Goal: Transaction & Acquisition: Register for event/course

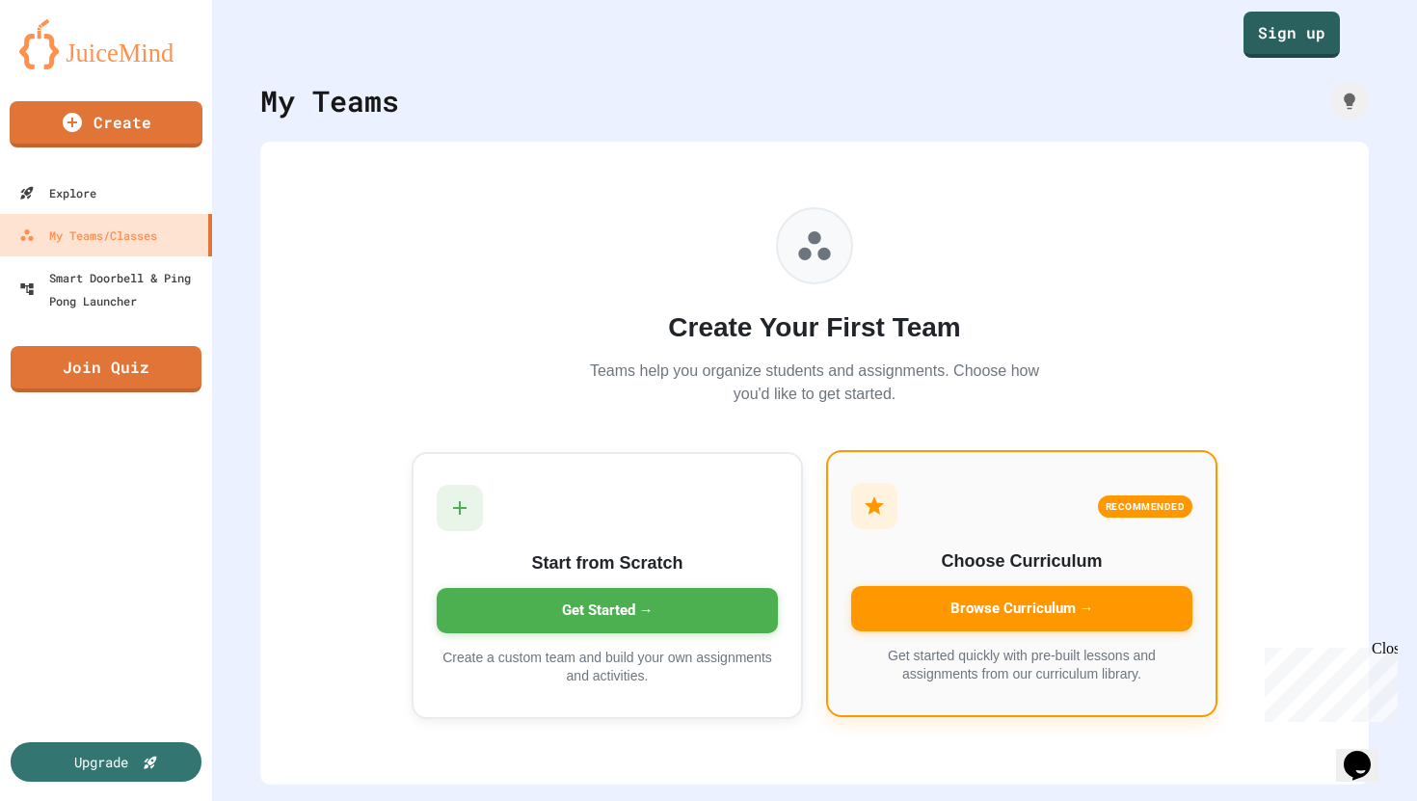
click at [1064, 604] on div "Browse Curriculum →" at bounding box center [1021, 608] width 341 height 45
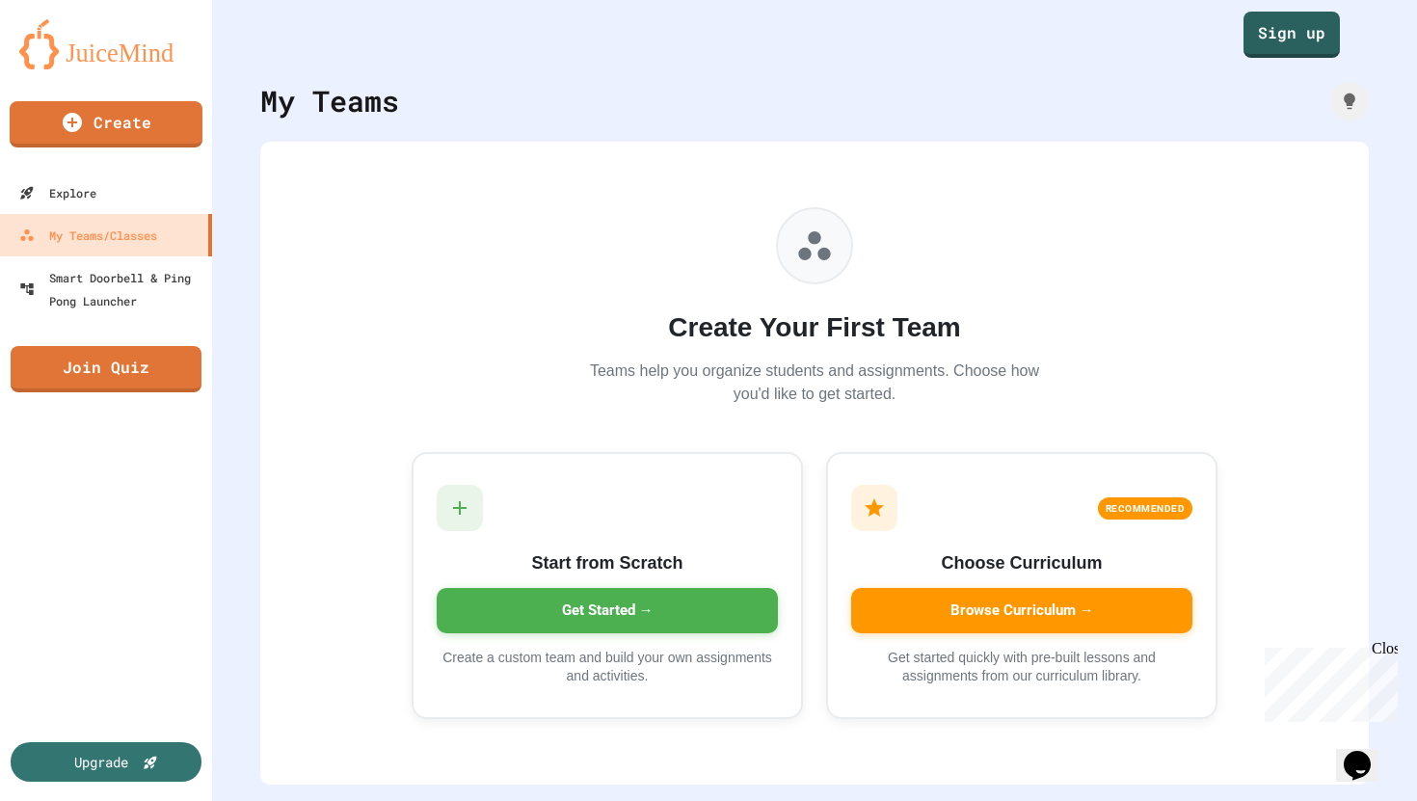
click at [1297, 26] on link "Sign up" at bounding box center [1293, 33] width 94 height 48
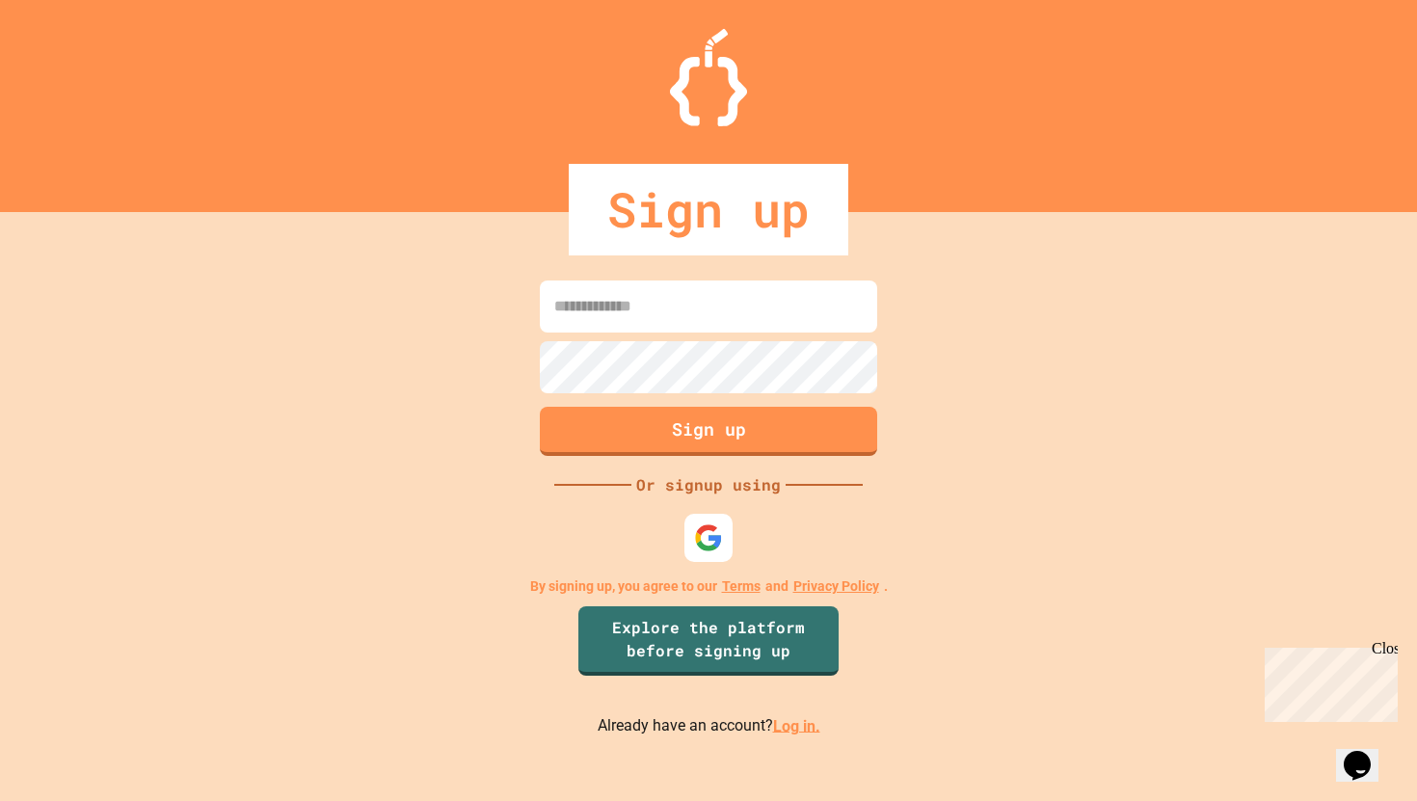
click at [652, 301] on input at bounding box center [708, 307] width 337 height 52
click at [704, 535] on img at bounding box center [709, 538] width 32 height 32
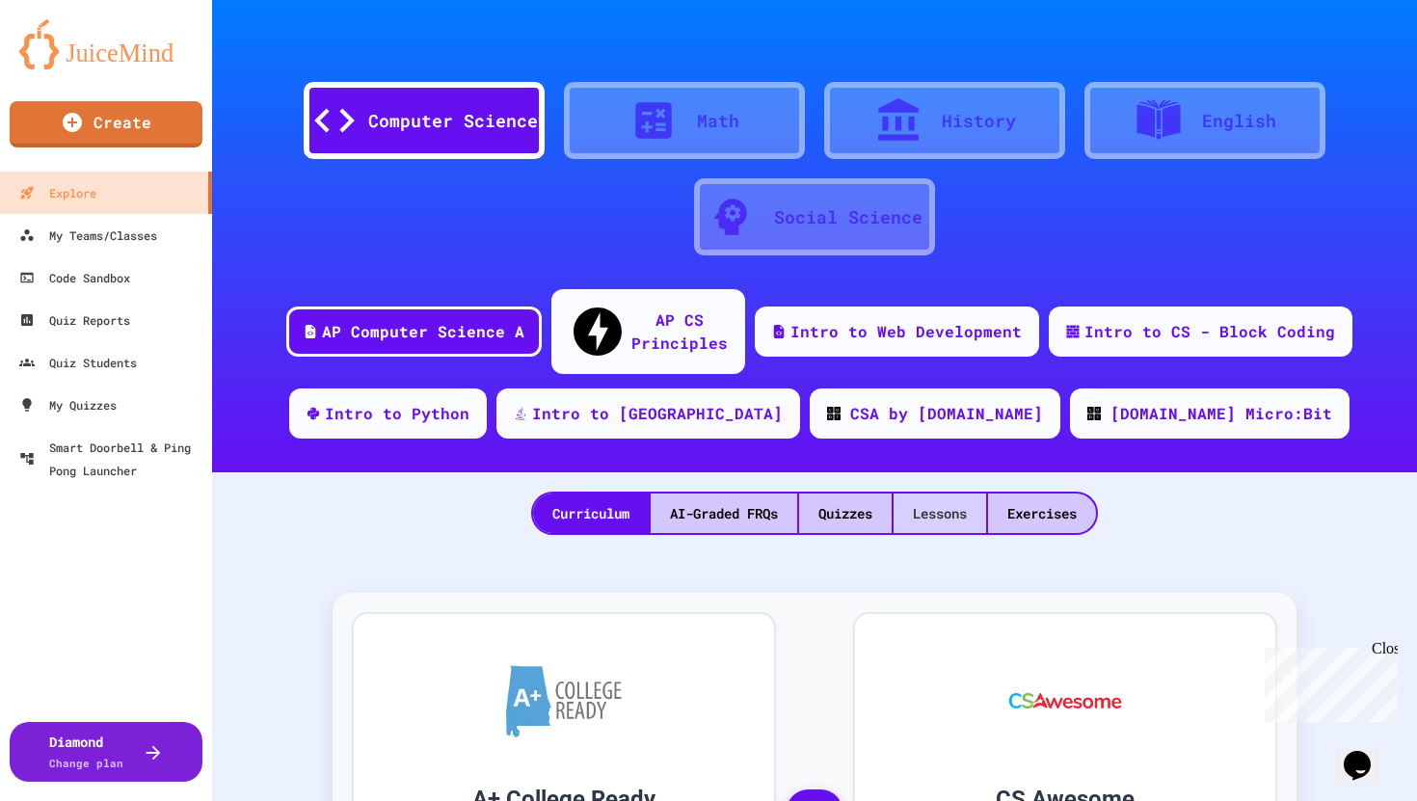
click at [953, 494] on div "Lessons" at bounding box center [940, 514] width 93 height 40
